Goal: Use online tool/utility

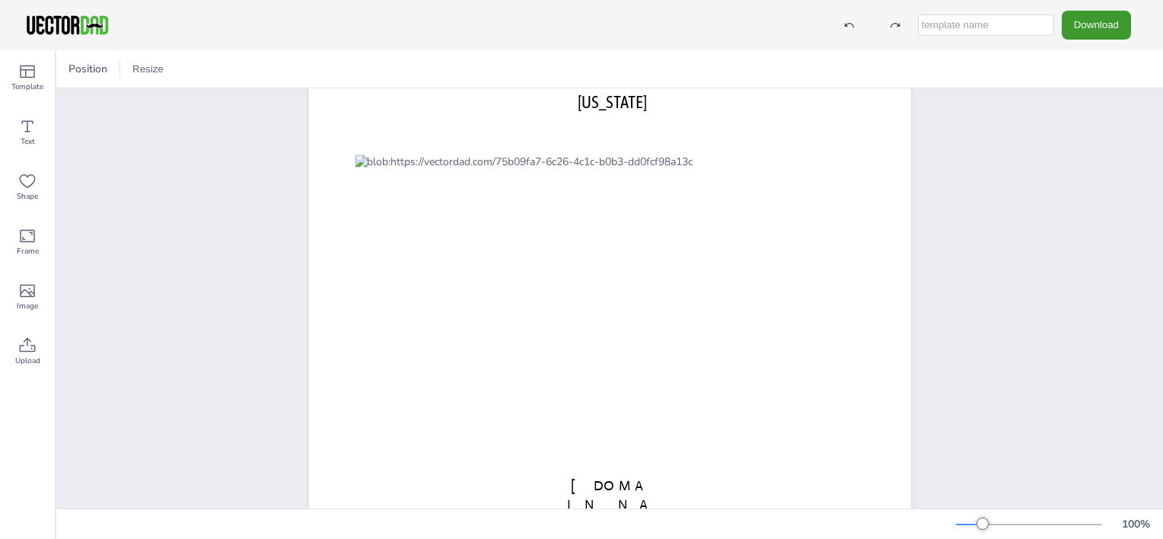
scroll to position [103, 0]
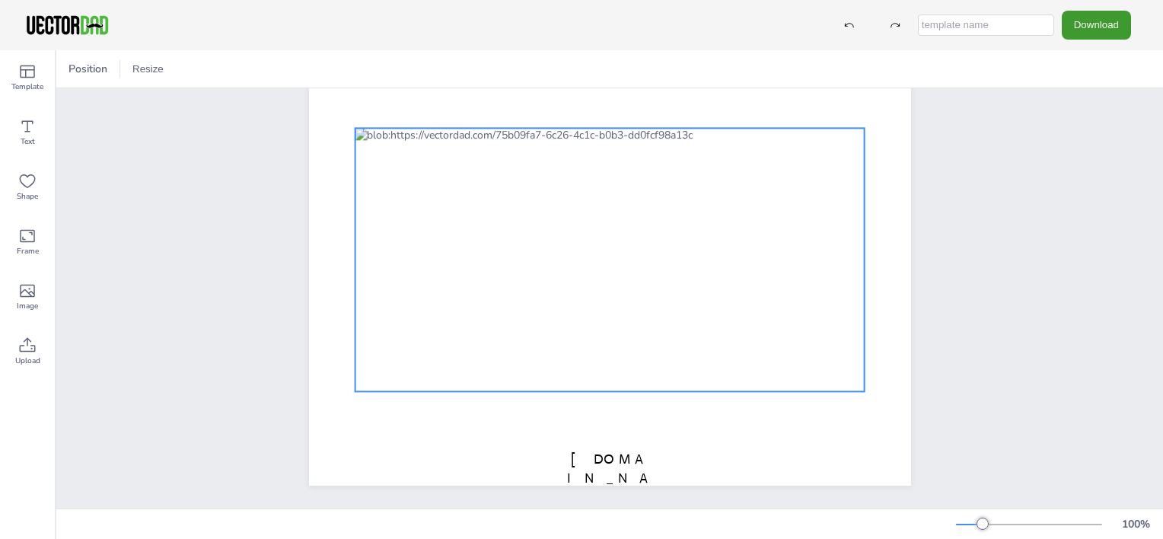
click at [813, 141] on div at bounding box center [610, 259] width 510 height 263
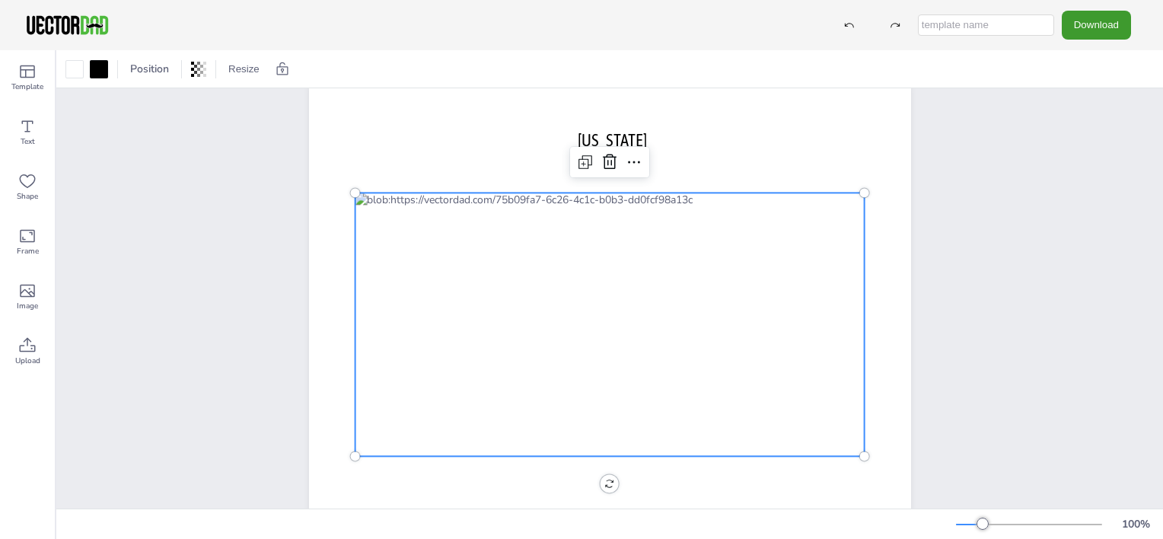
scroll to position [46, 0]
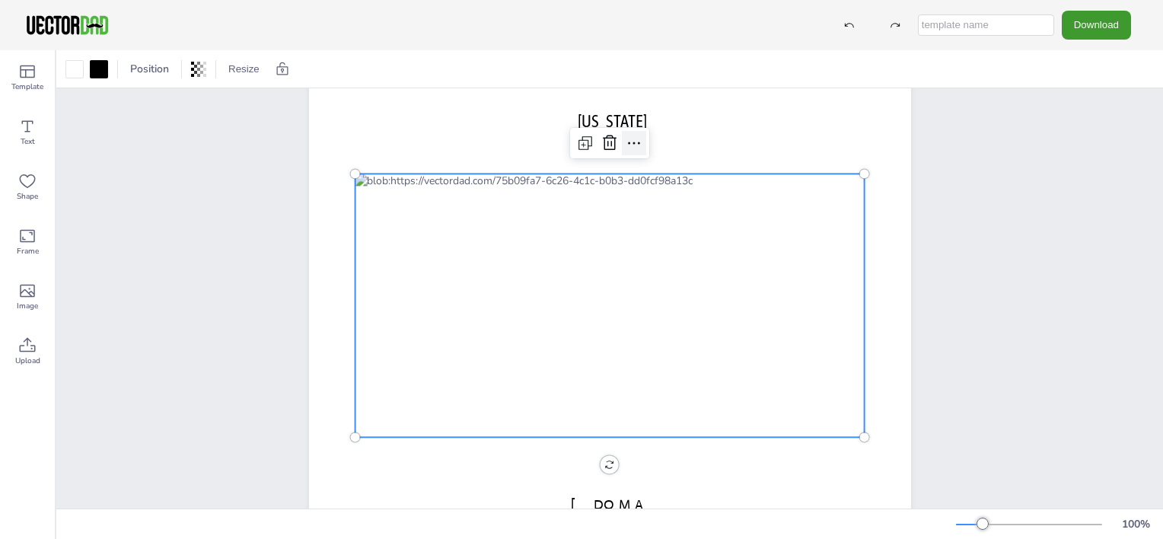
click at [631, 145] on icon at bounding box center [634, 143] width 18 height 18
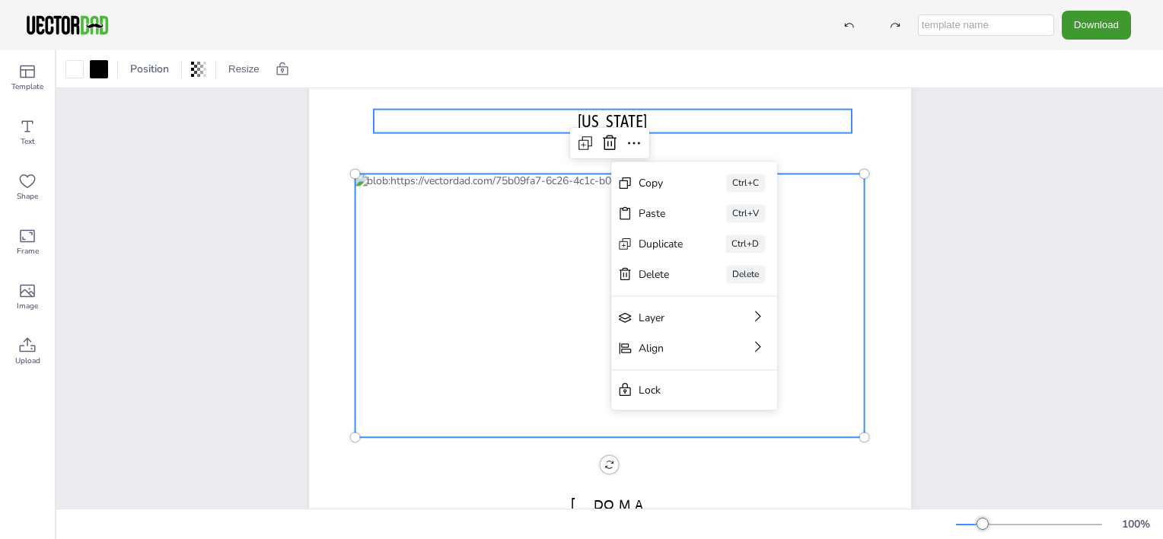
click at [735, 118] on p "[US_STATE]" at bounding box center [613, 122] width 479 height 24
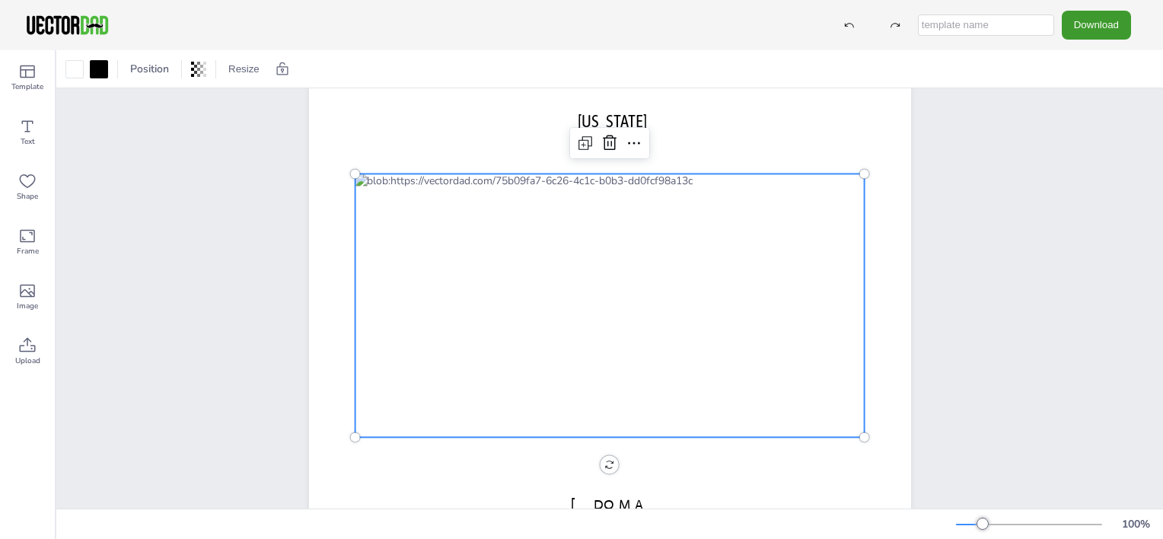
click at [817, 202] on div at bounding box center [610, 305] width 510 height 263
click at [196, 75] on icon at bounding box center [198, 69] width 15 height 15
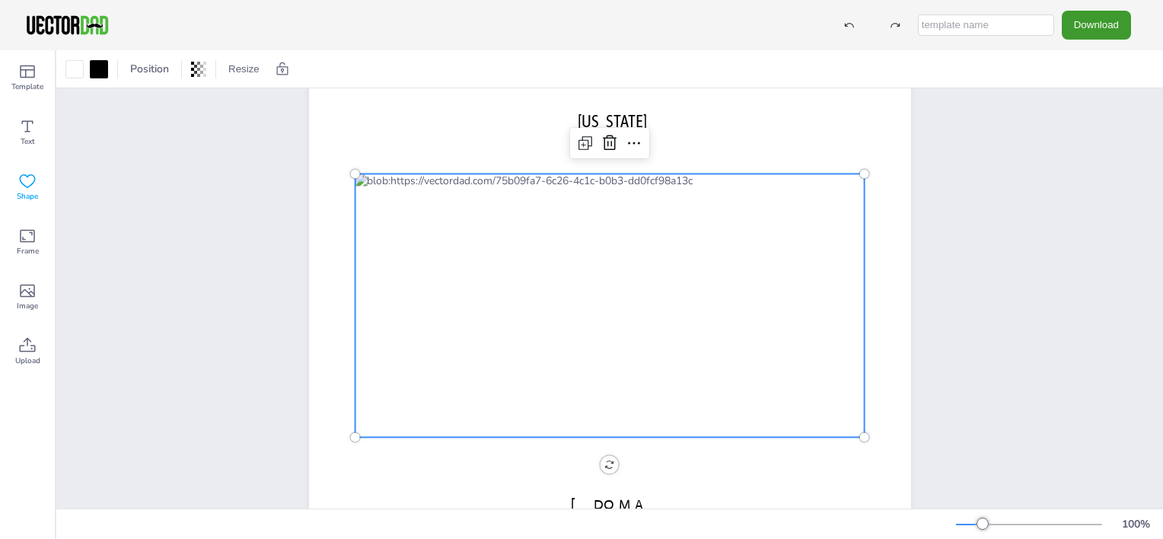
click at [30, 191] on span "Shape" at bounding box center [27, 196] width 21 height 12
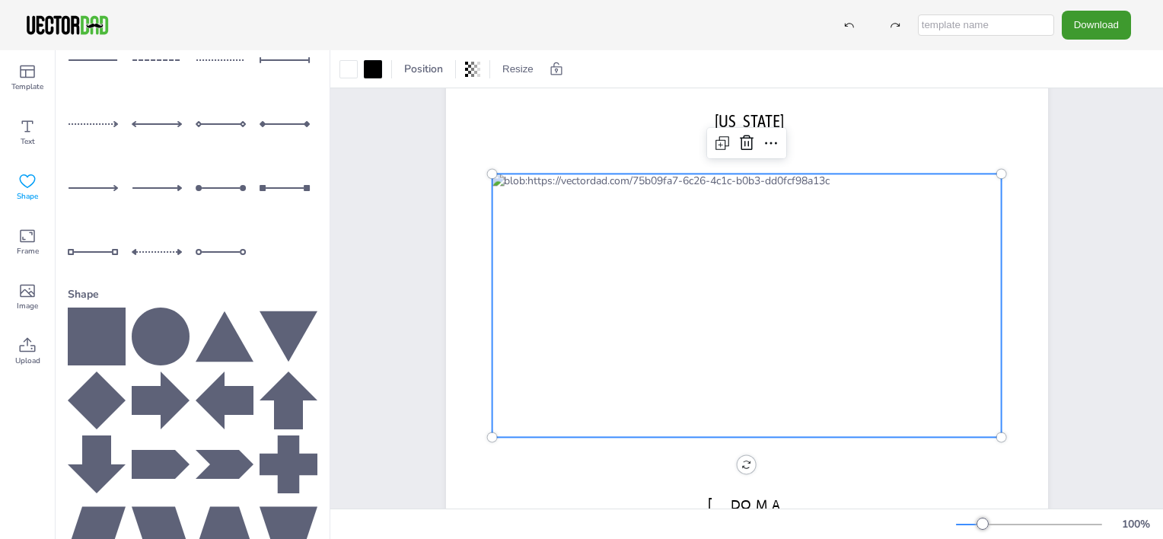
scroll to position [0, 0]
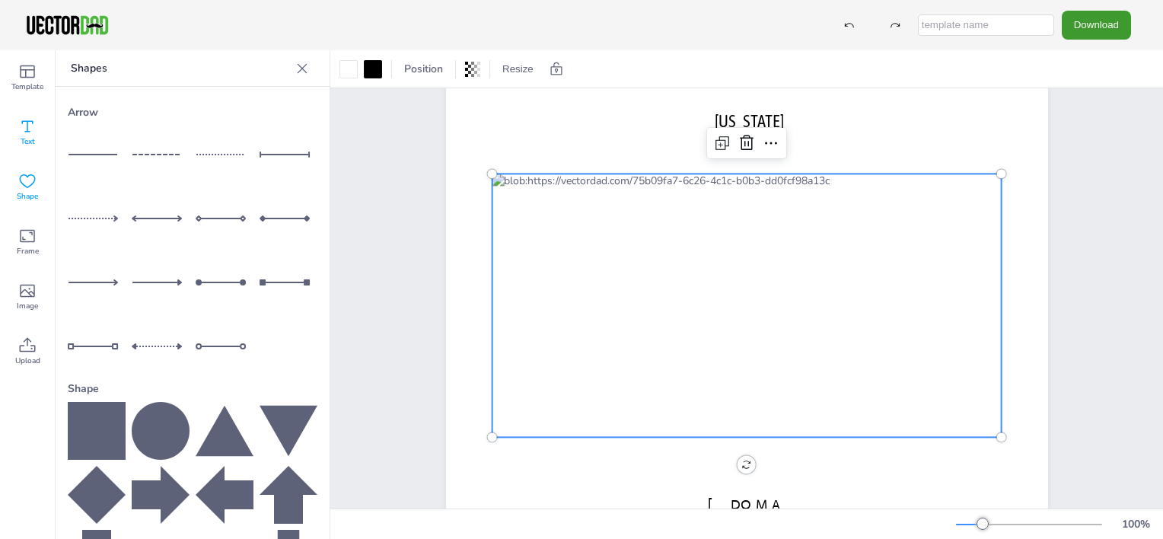
click at [35, 129] on icon at bounding box center [27, 126] width 18 height 18
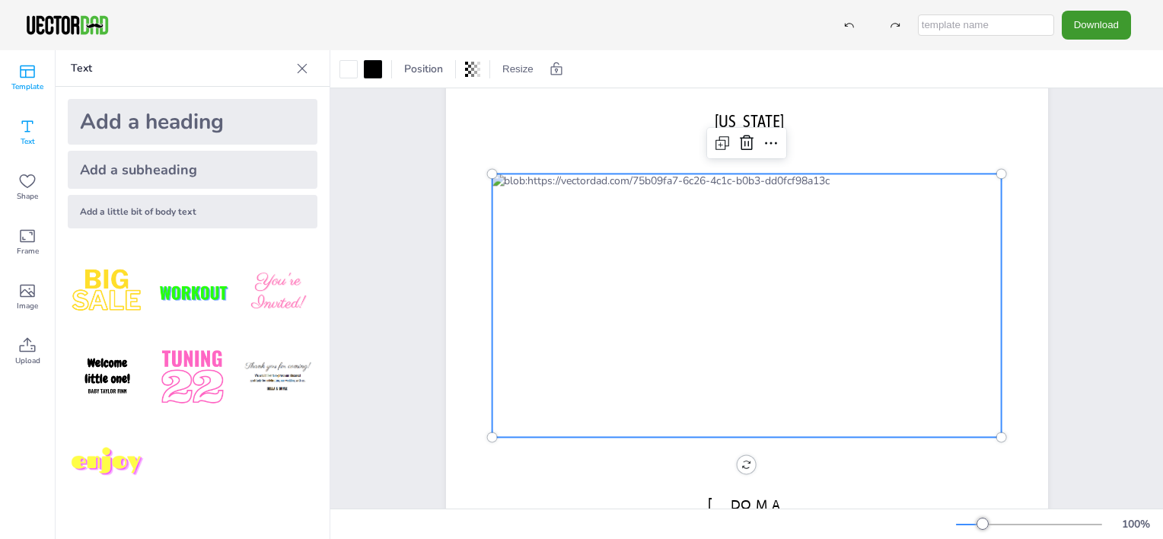
click at [36, 81] on span "Template" at bounding box center [27, 87] width 32 height 12
